Goal: Task Accomplishment & Management: Manage account settings

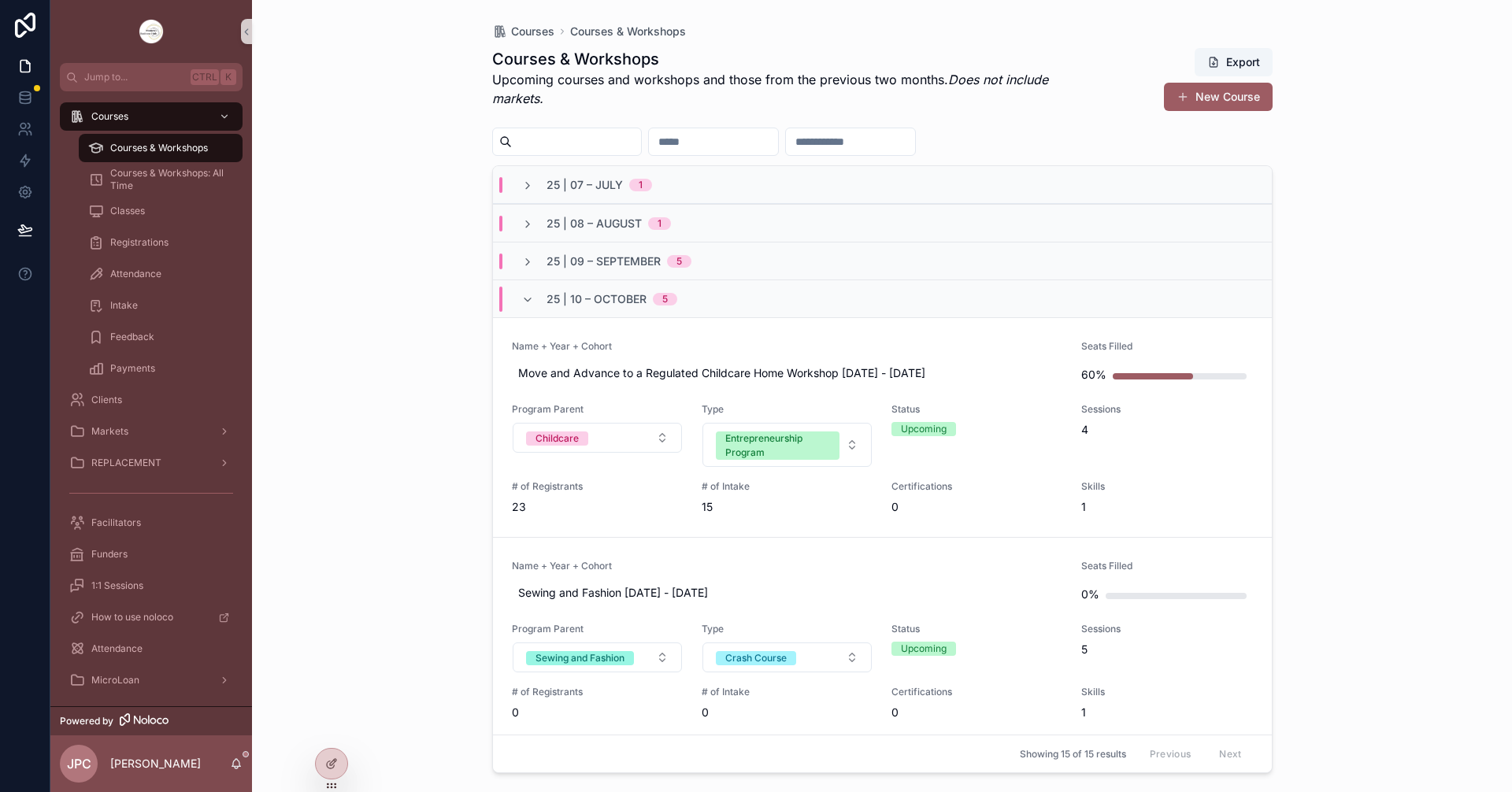
click at [542, 310] on div "25 | 10 – [DATE]" at bounding box center [599, 299] width 156 height 25
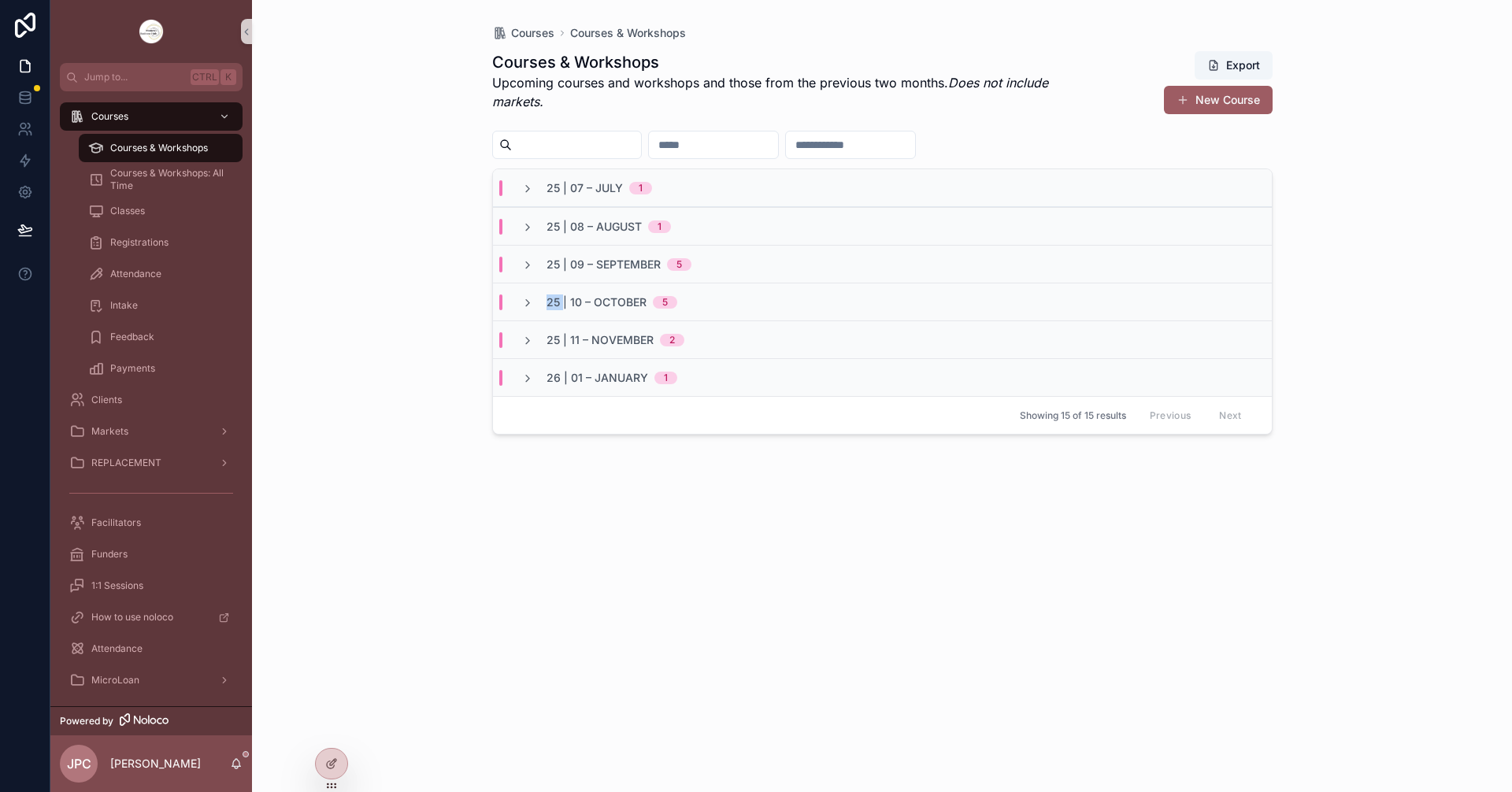
click at [542, 310] on div "25 | 10 – [DATE]" at bounding box center [599, 302] width 156 height 16
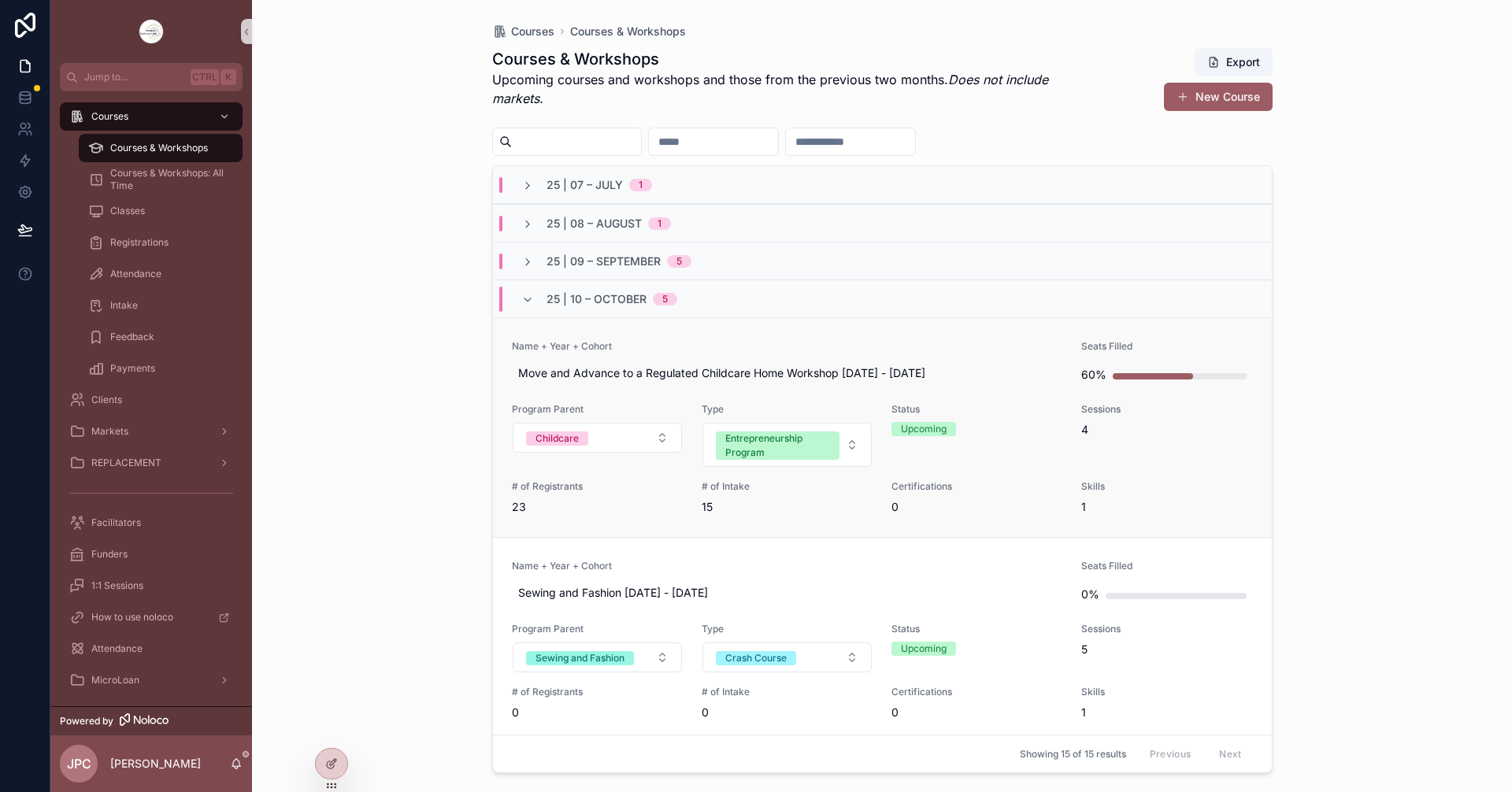
click at [696, 348] on span "Name + Year + Cohort" at bounding box center [787, 346] width 552 height 13
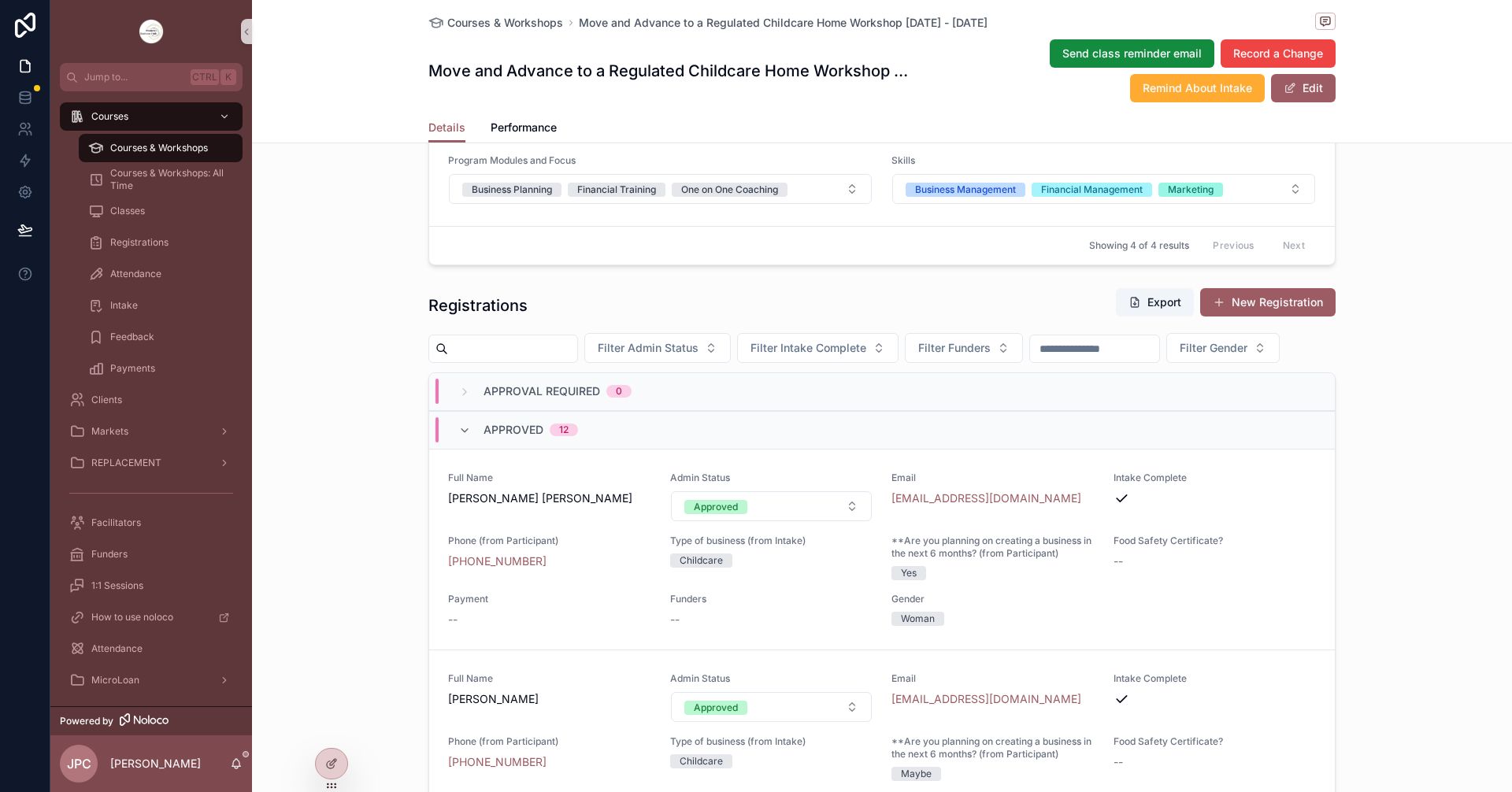
scroll to position [1338, 0]
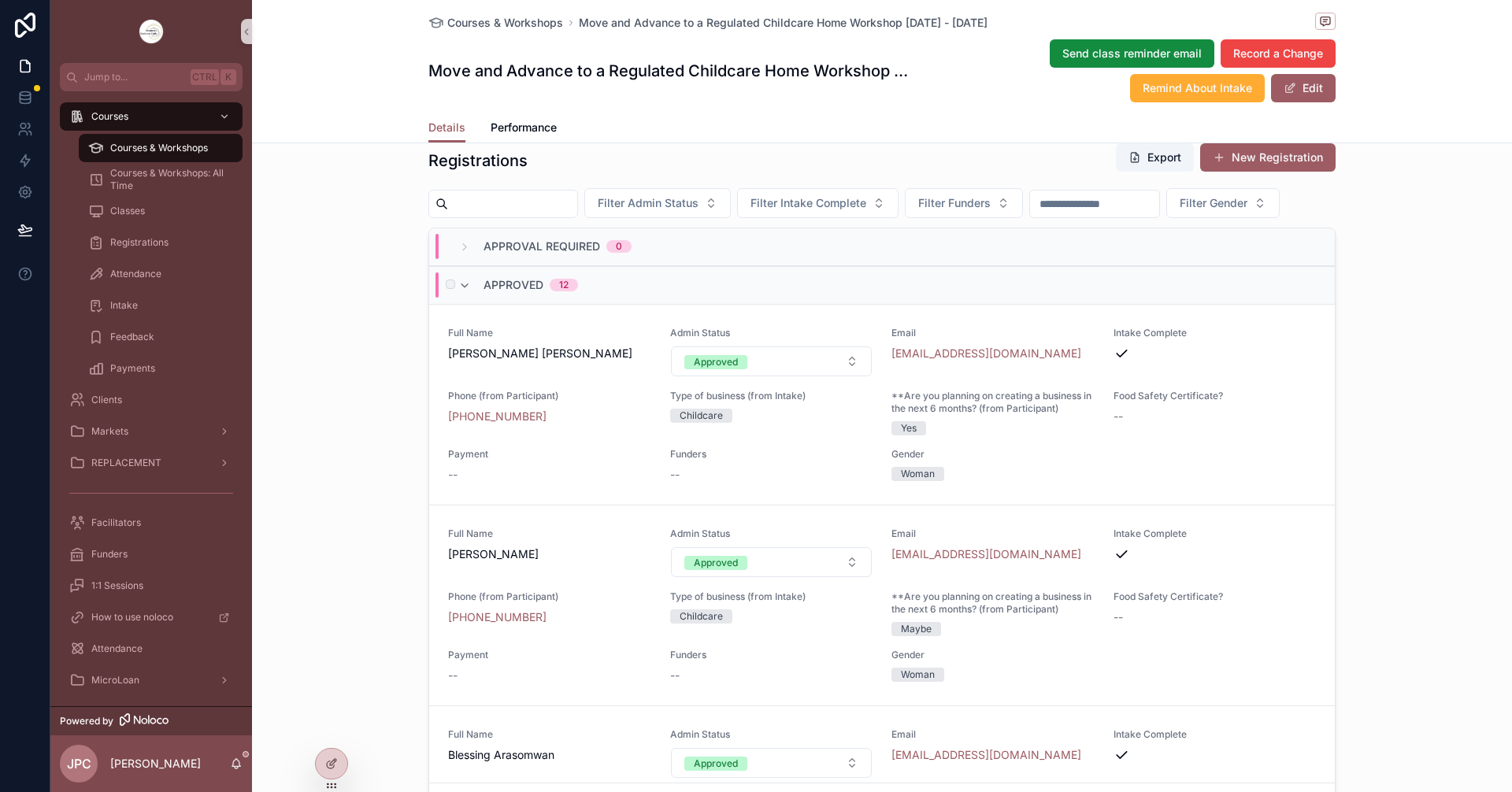
click at [466, 298] on div "Approved 12" at bounding box center [518, 285] width 120 height 25
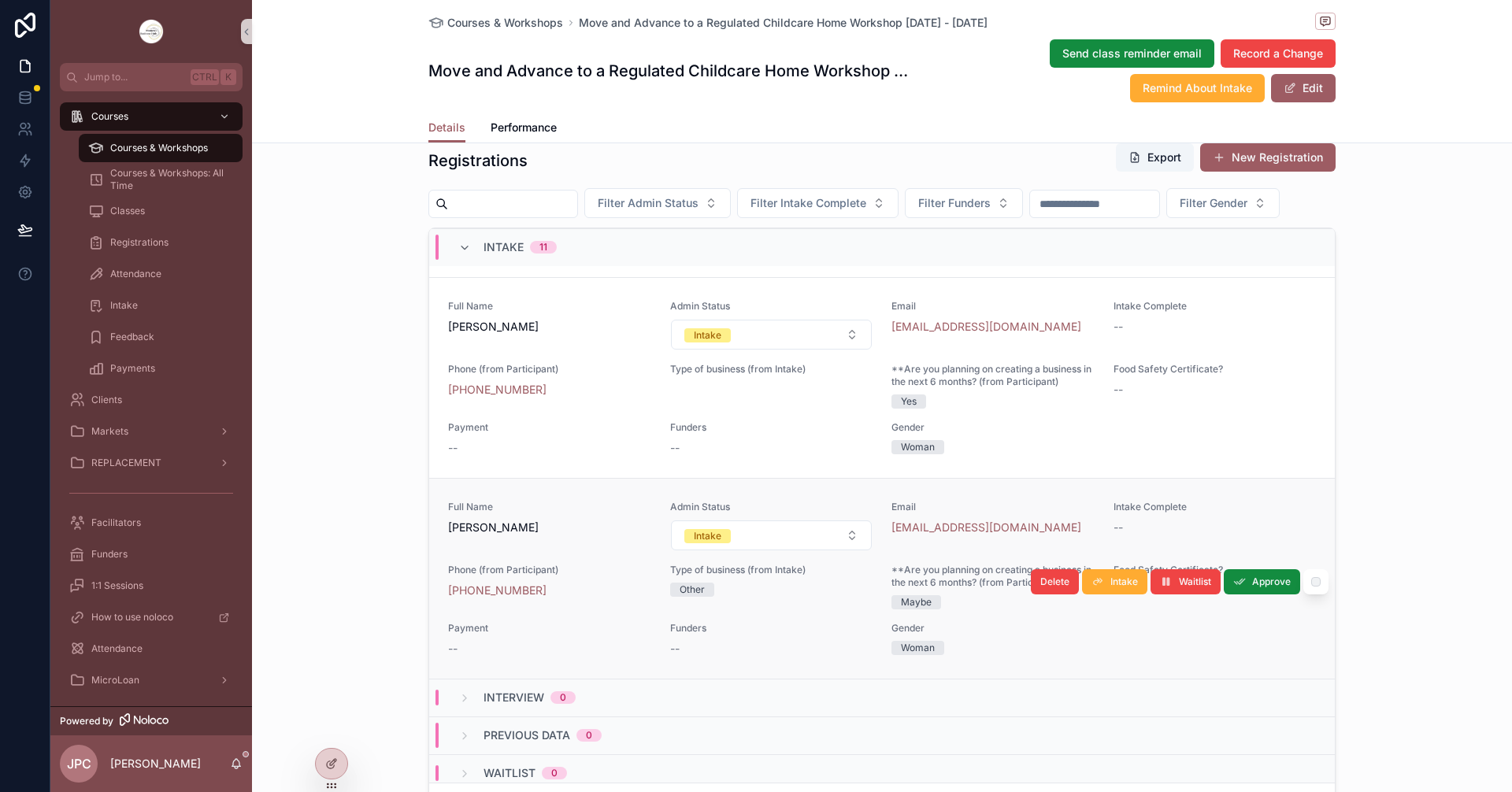
scroll to position [2035, 0]
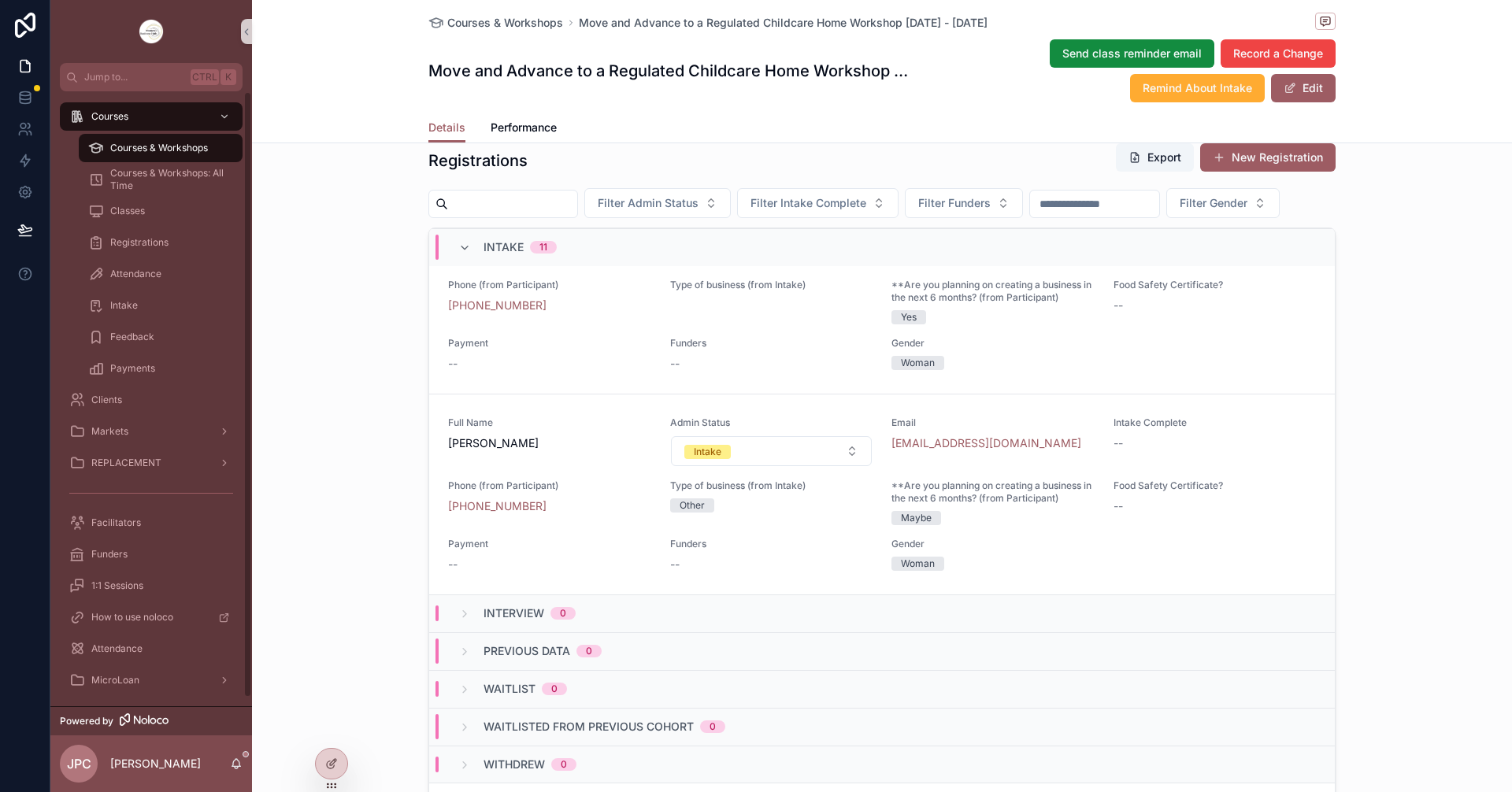
click at [213, 142] on div "Courses & Workshops" at bounding box center [160, 148] width 145 height 25
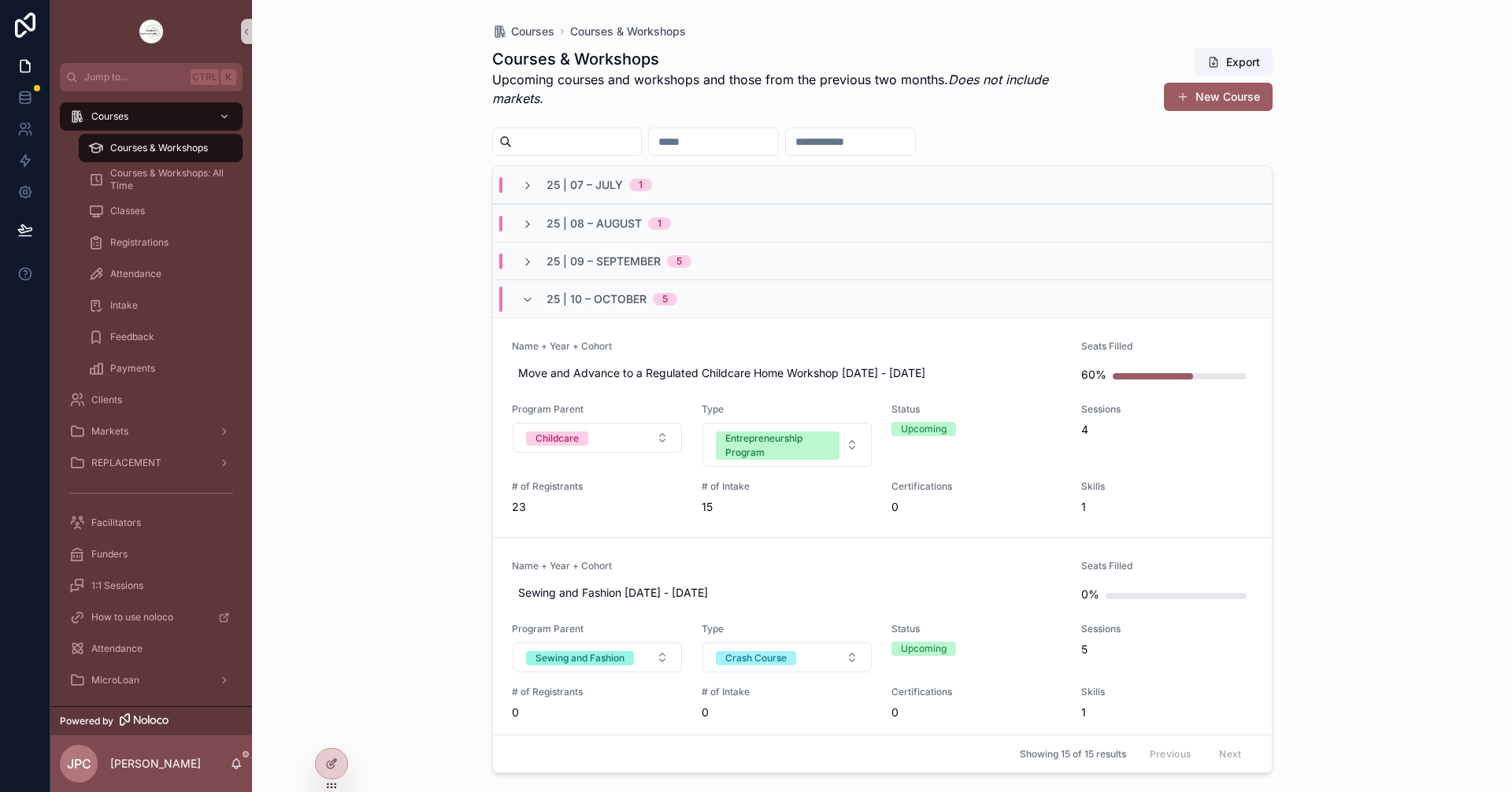
click at [511, 302] on div "25 | 10 – [DATE]" at bounding box center [599, 299] width 193 height 25
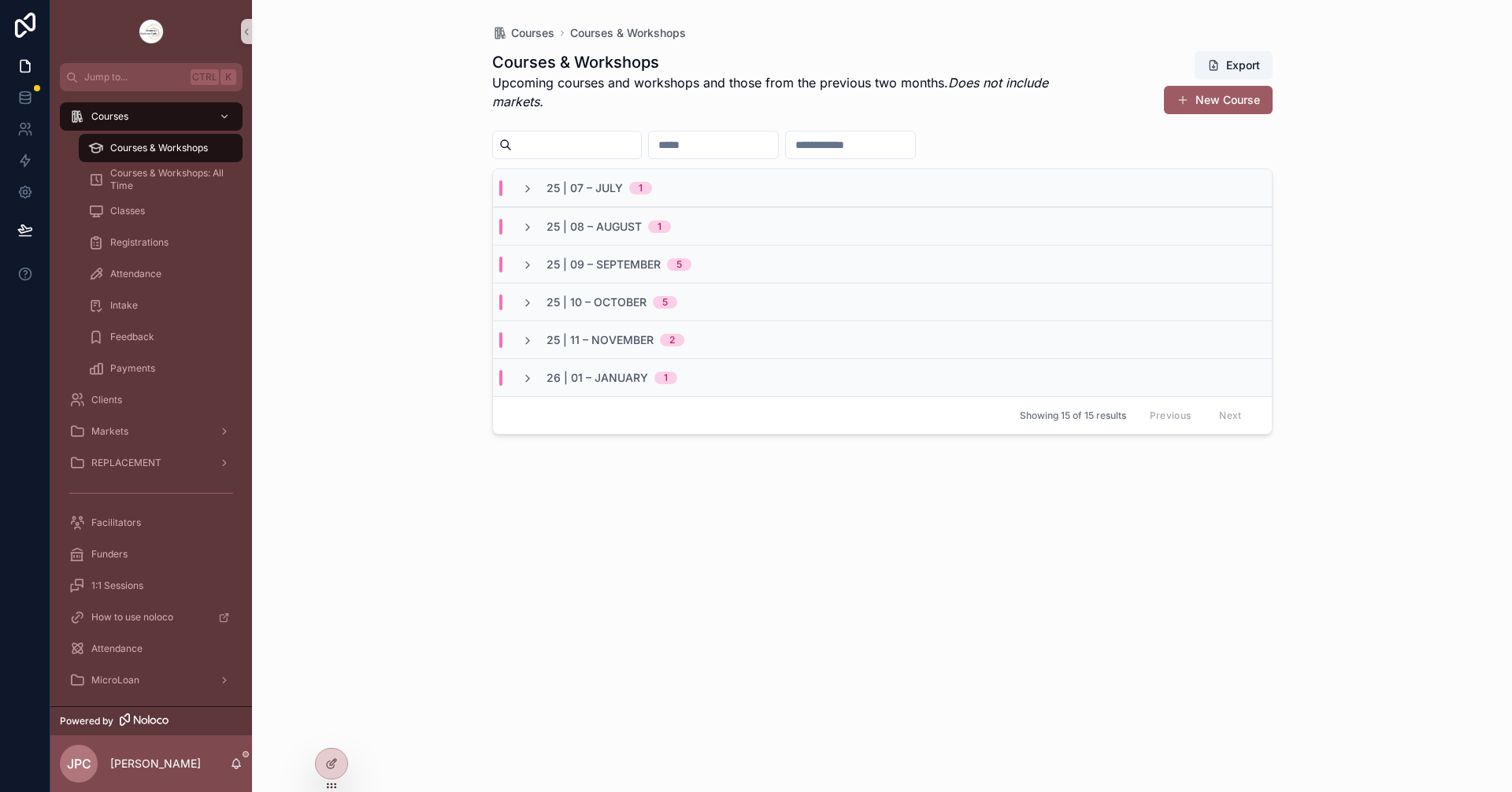
click at [516, 271] on div "25 | 09 – [DATE]" at bounding box center [606, 265] width 208 height 16
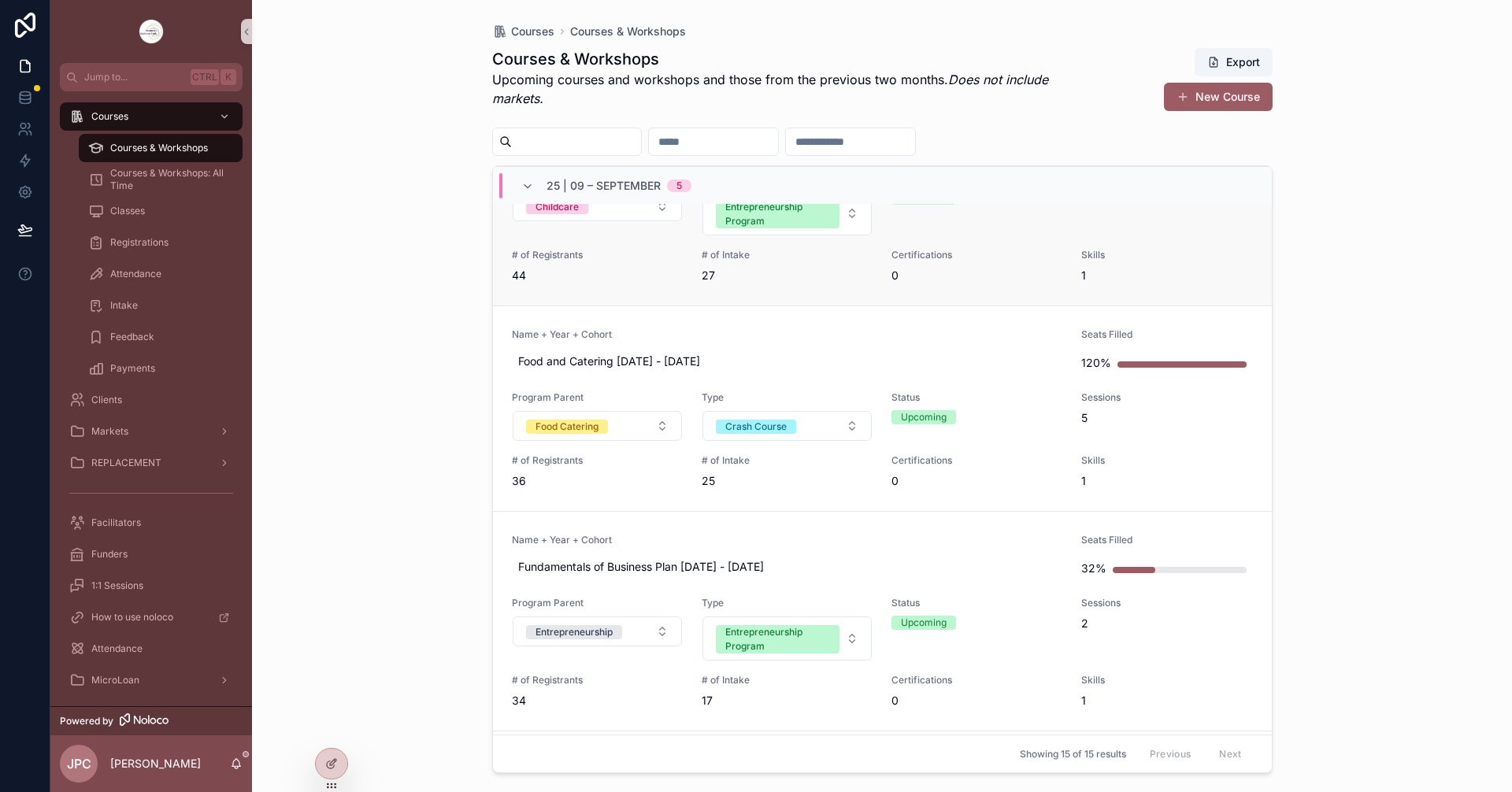
scroll to position [334, 0]
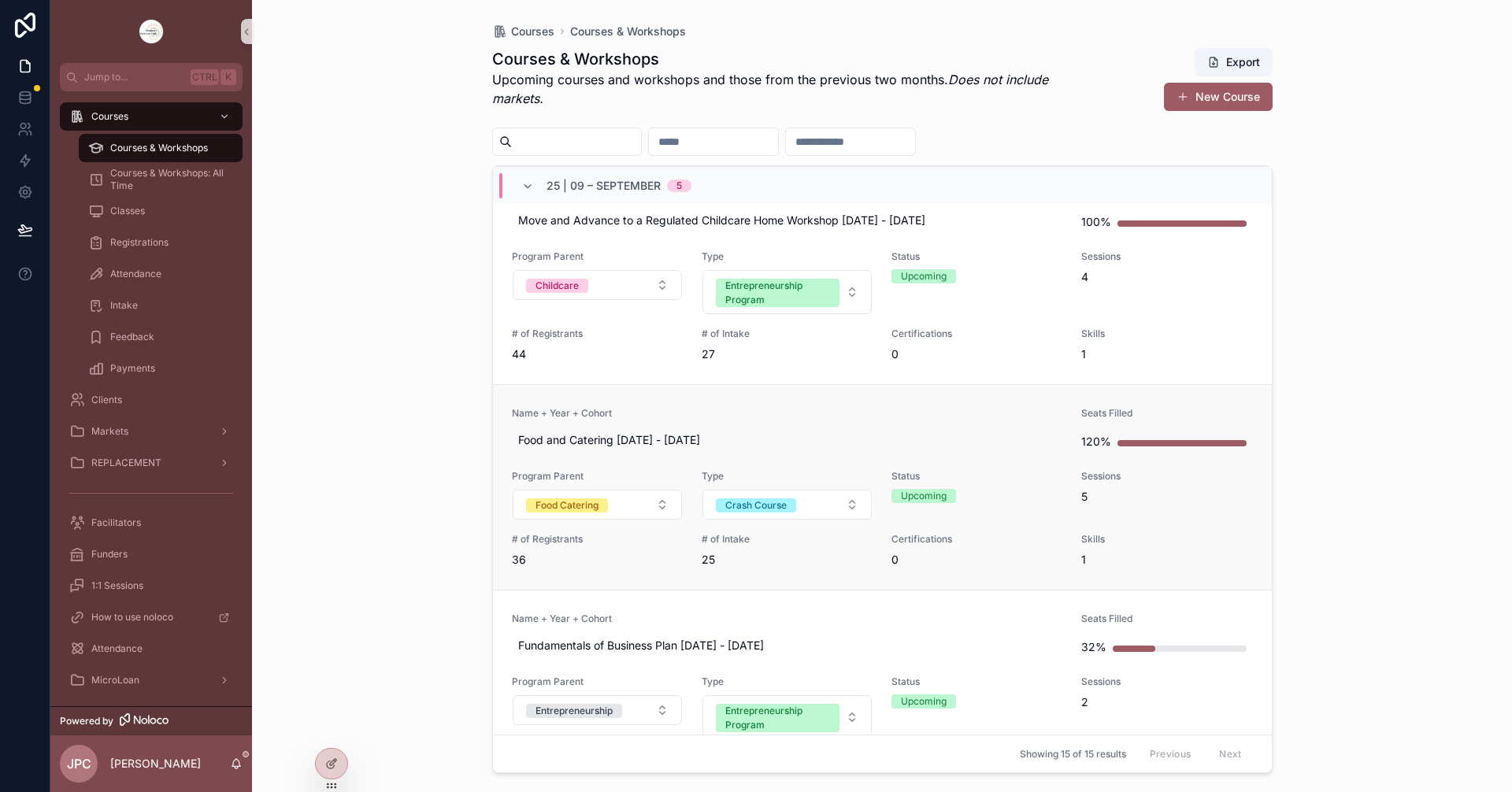
click at [809, 422] on div "Name + Year + Cohort Food and Catering [DATE] - [DATE]" at bounding box center [787, 431] width 552 height 47
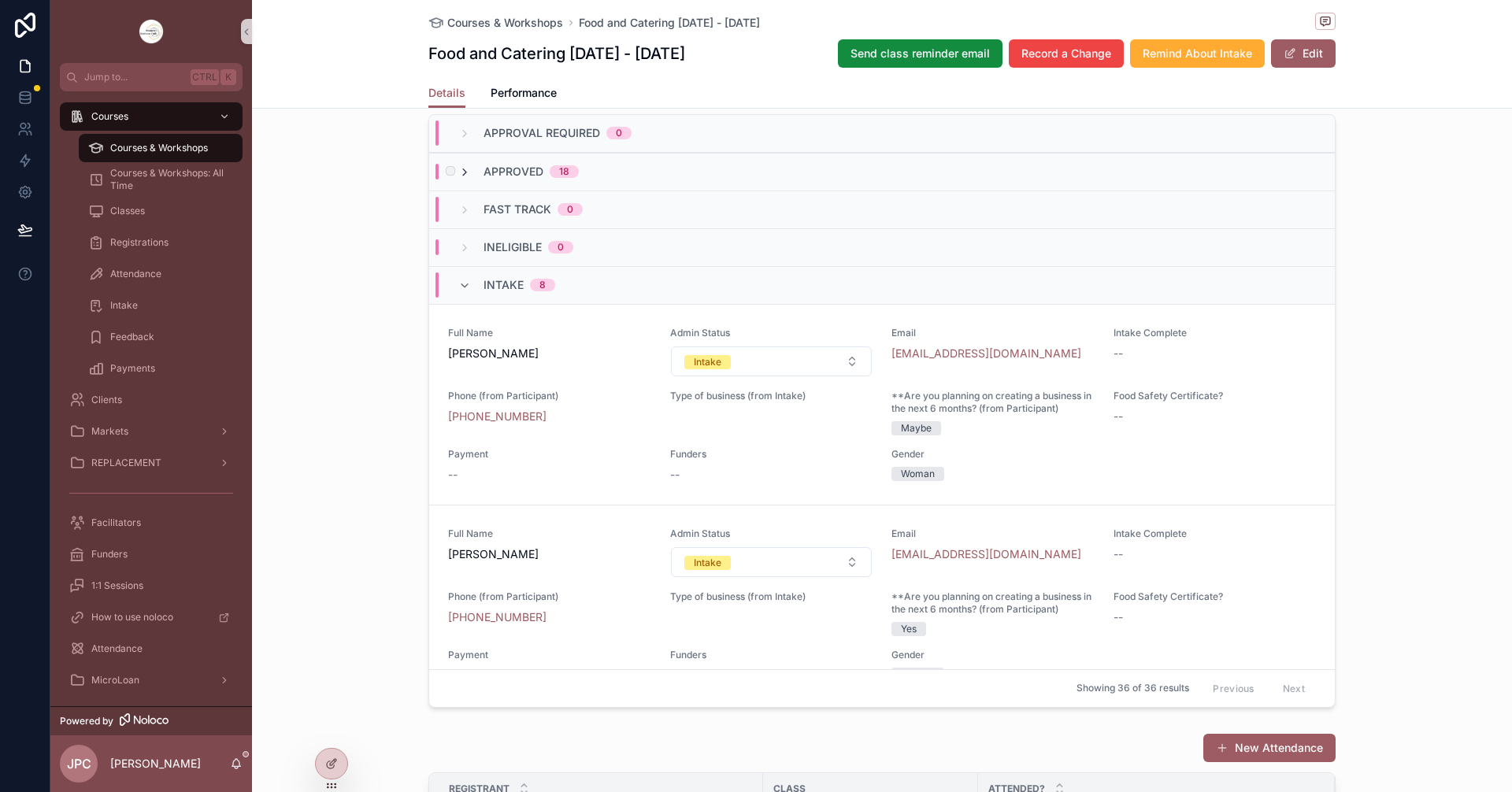
click at [460, 179] on icon "scrollable content" at bounding box center [464, 172] width 13 height 13
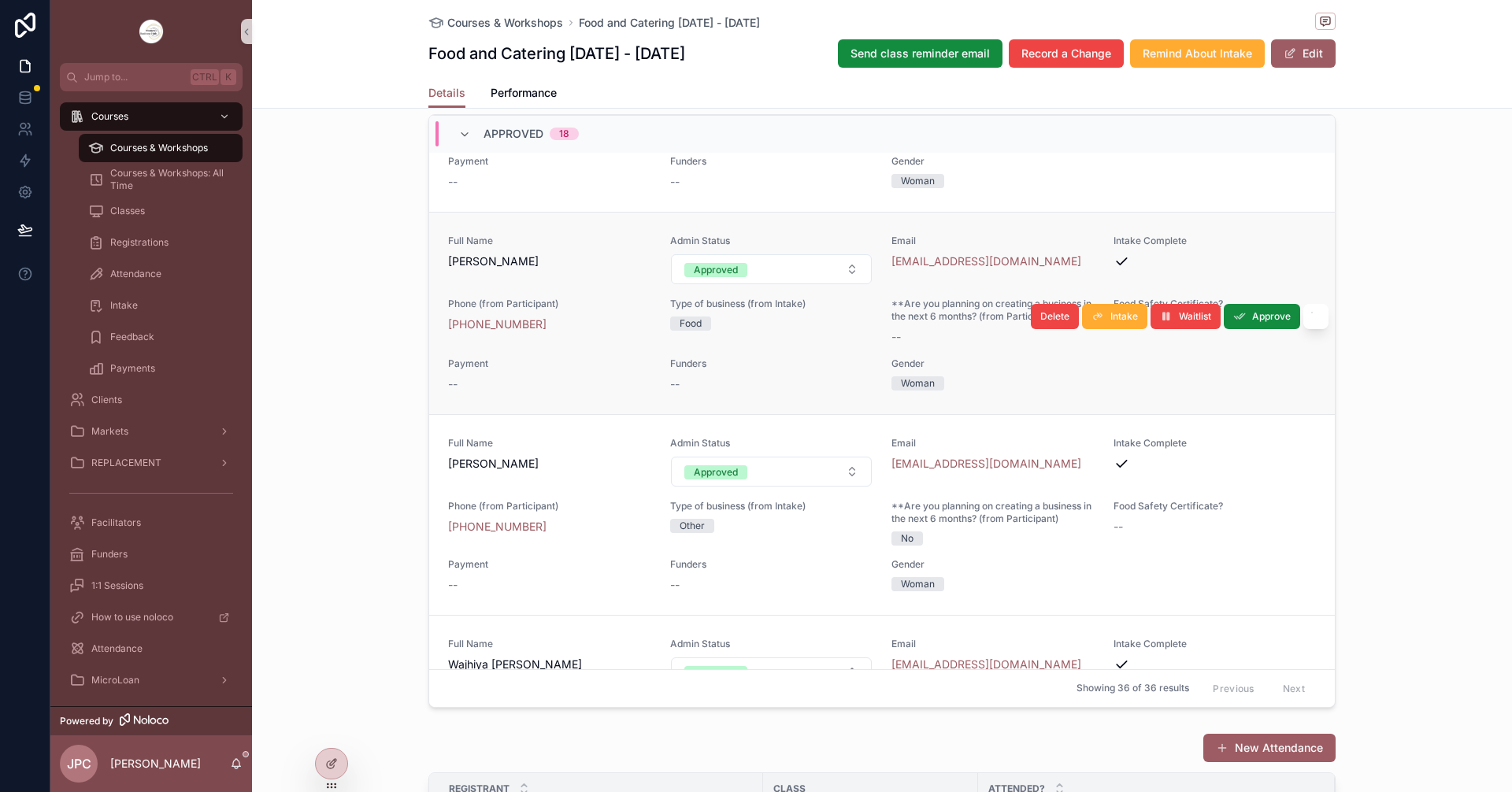
scroll to position [2833, 0]
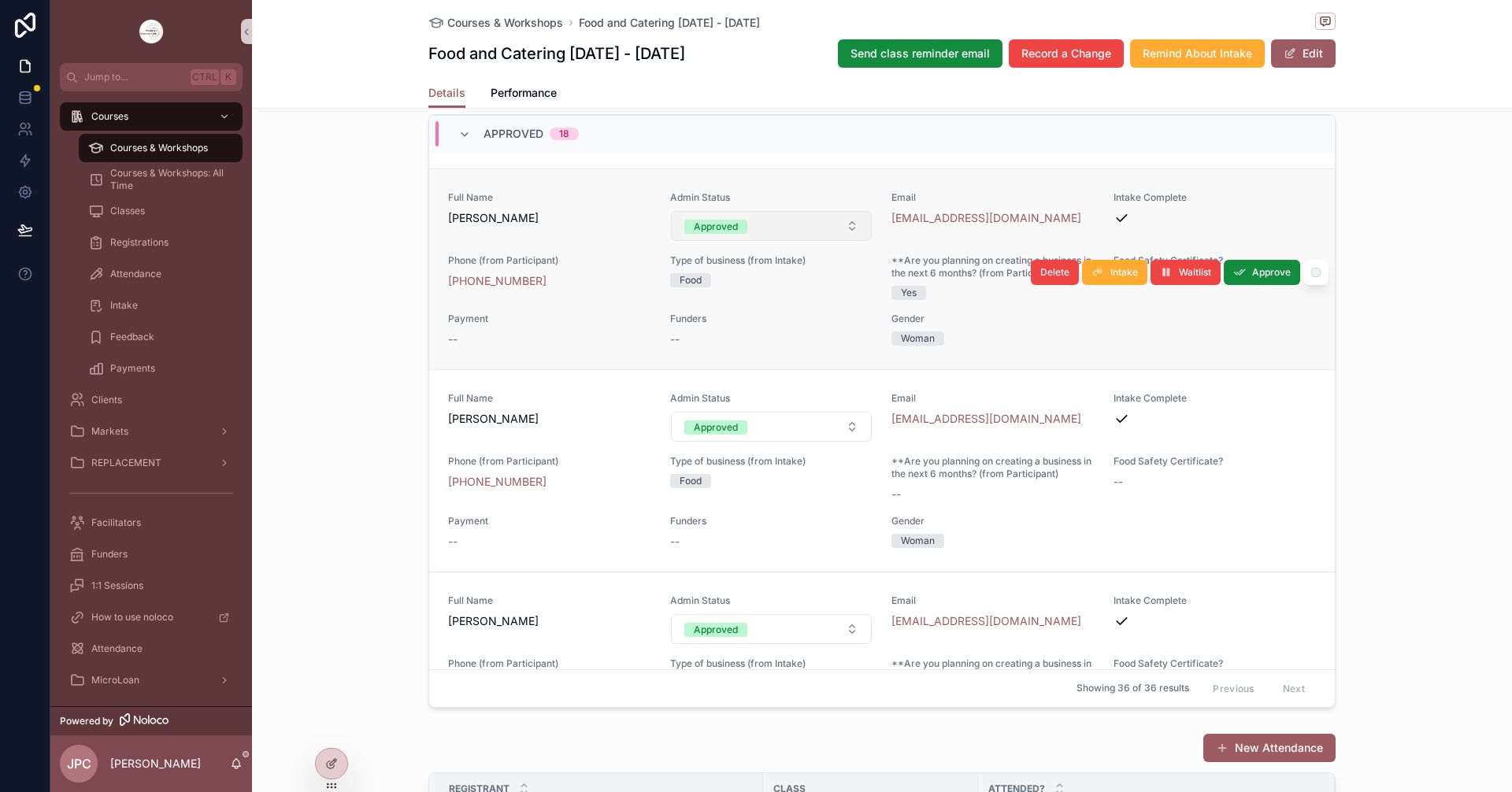
click at [828, 241] on button "Approved" at bounding box center [772, 226] width 202 height 30
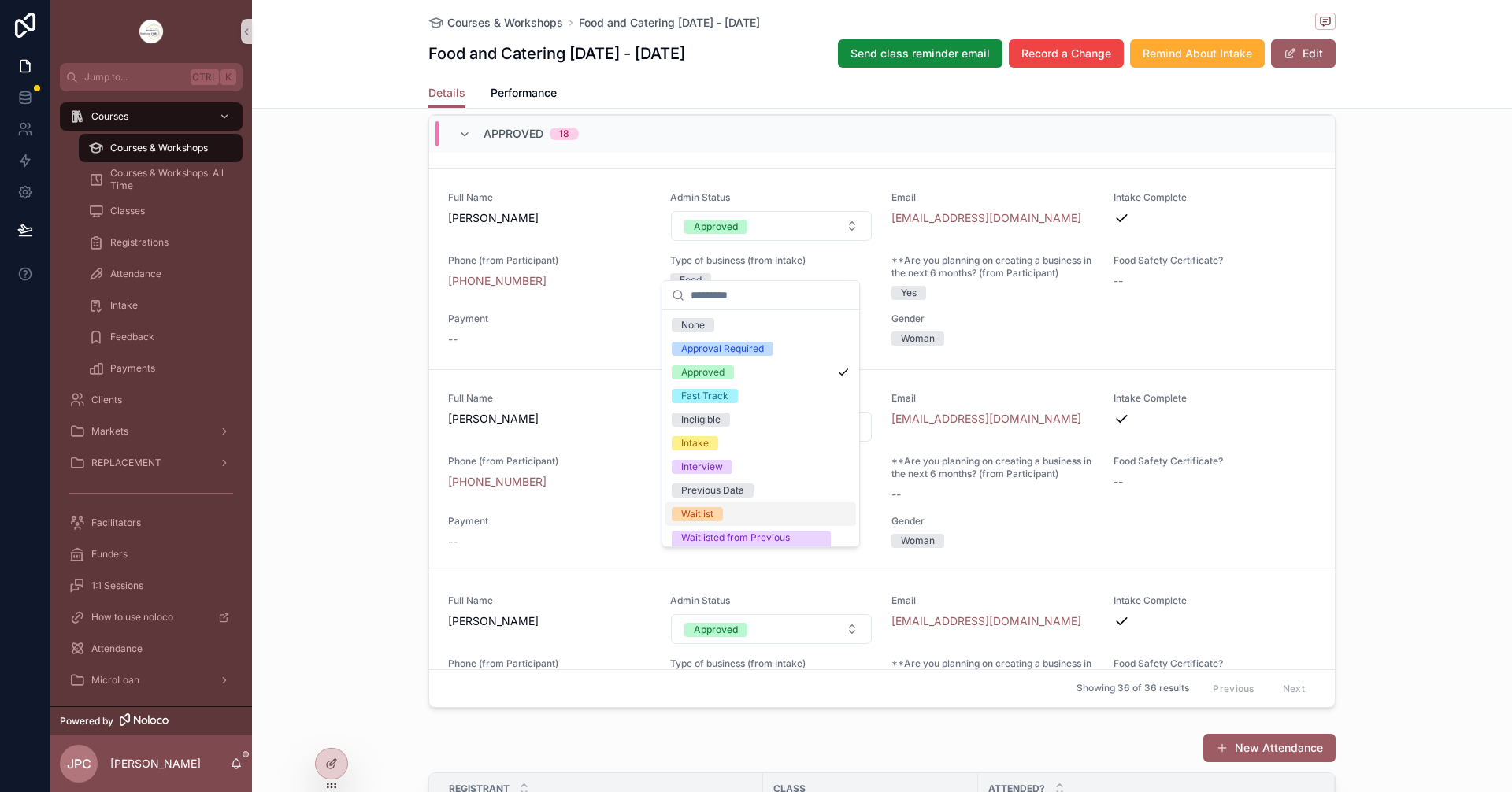
click at [699, 510] on div "Waitlist" at bounding box center [697, 514] width 32 height 14
